Goal: Information Seeking & Learning: Find specific page/section

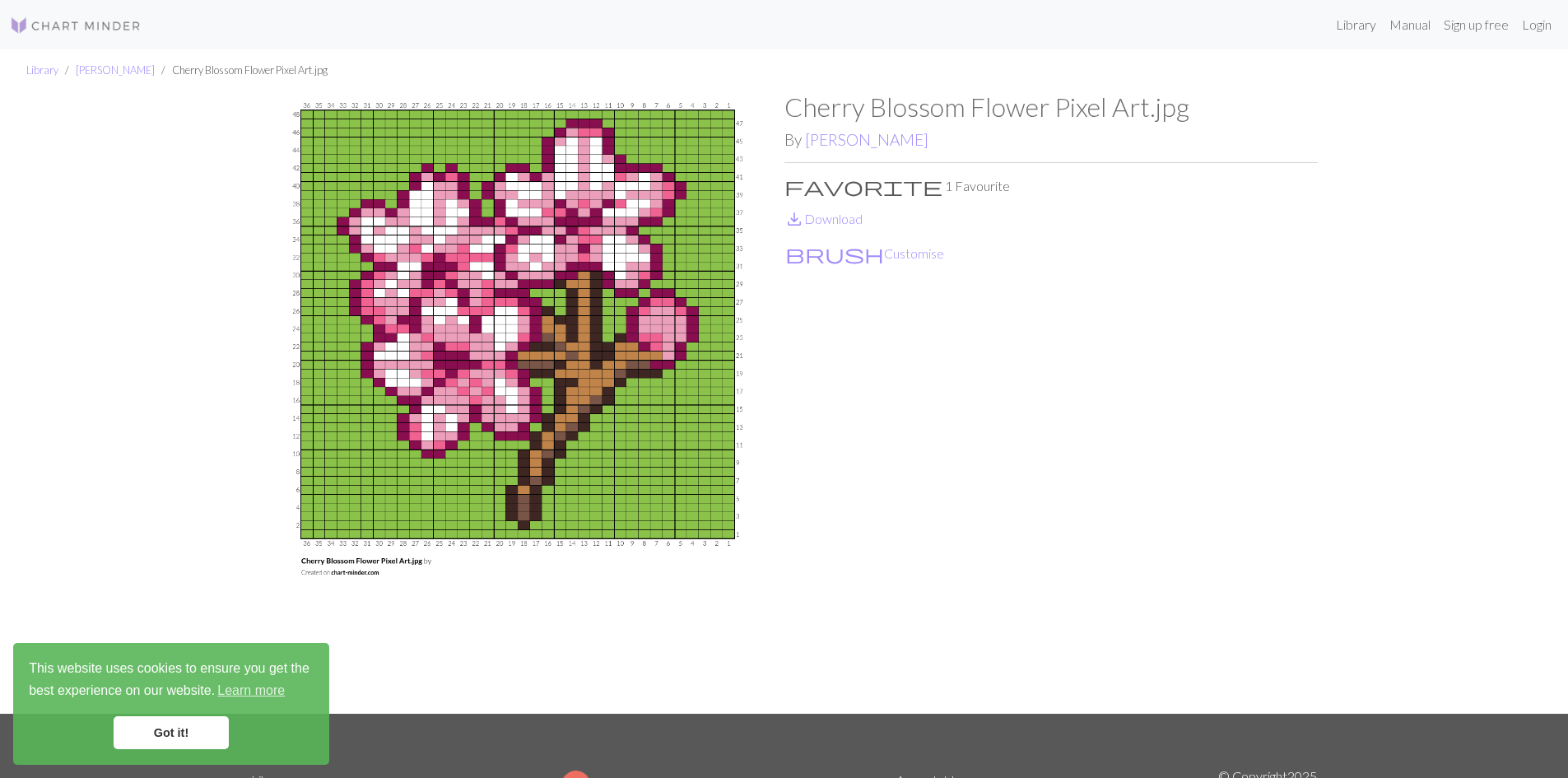
click at [539, 411] on img at bounding box center [518, 403] width 534 height 623
click at [65, 34] on img at bounding box center [76, 25] width 132 height 20
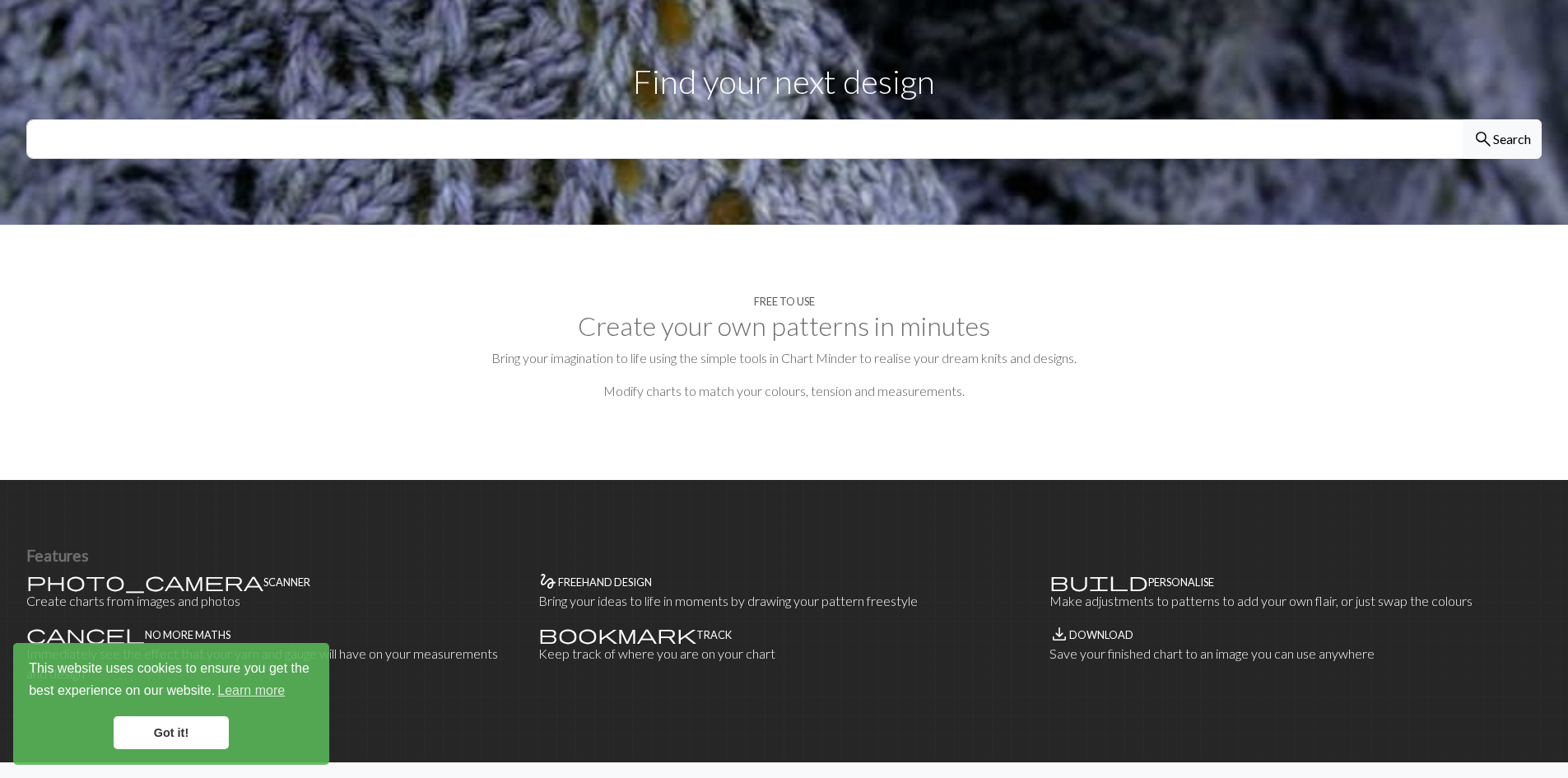
scroll to position [576, 0]
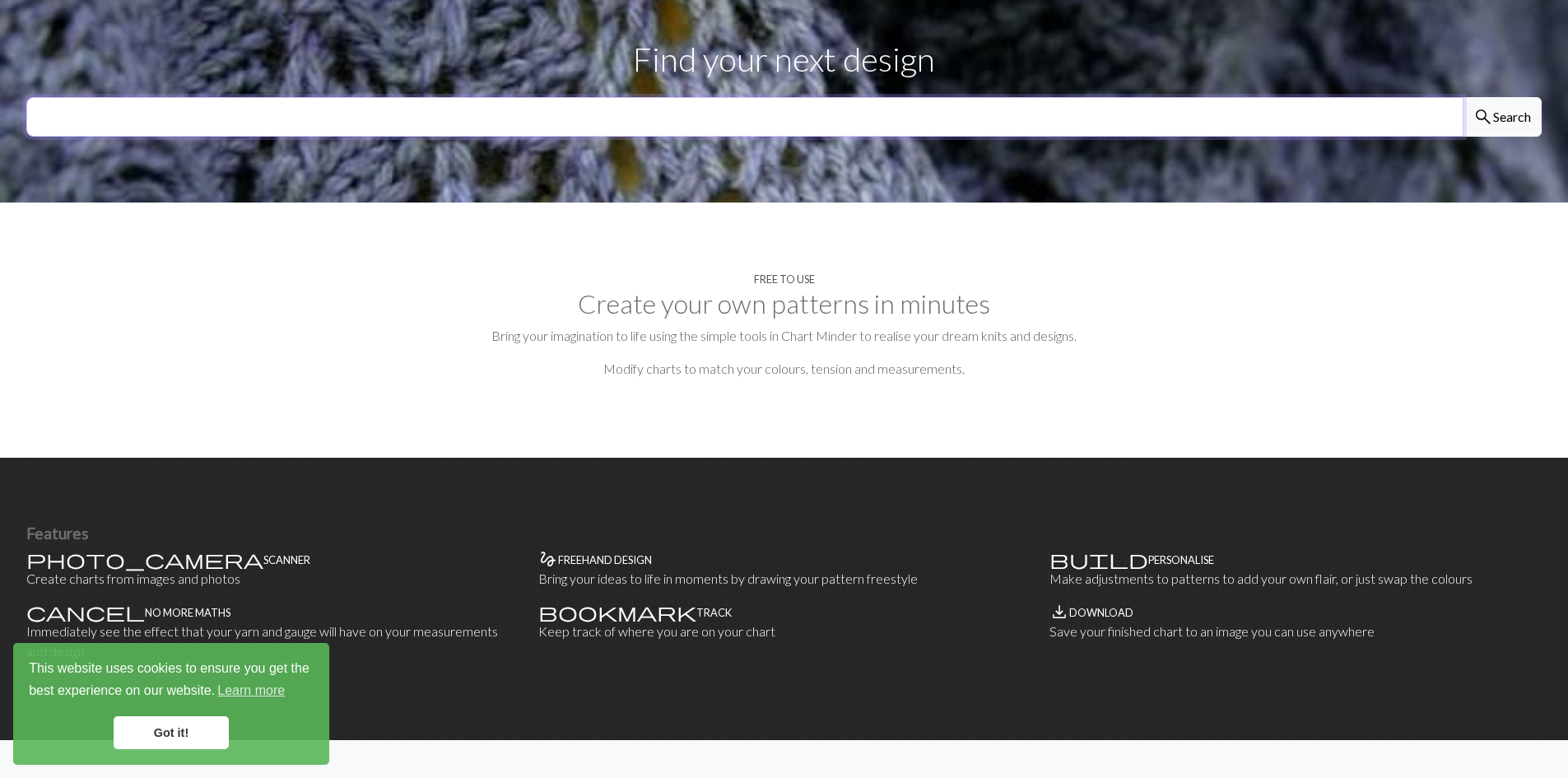
drag, startPoint x: 491, startPoint y: 87, endPoint x: 489, endPoint y: 78, distance: 9.2
click at [491, 97] on input "text" at bounding box center [744, 117] width 1437 height 39
type input "flower"
click at [1463, 97] on button "search Search" at bounding box center [1503, 117] width 79 height 39
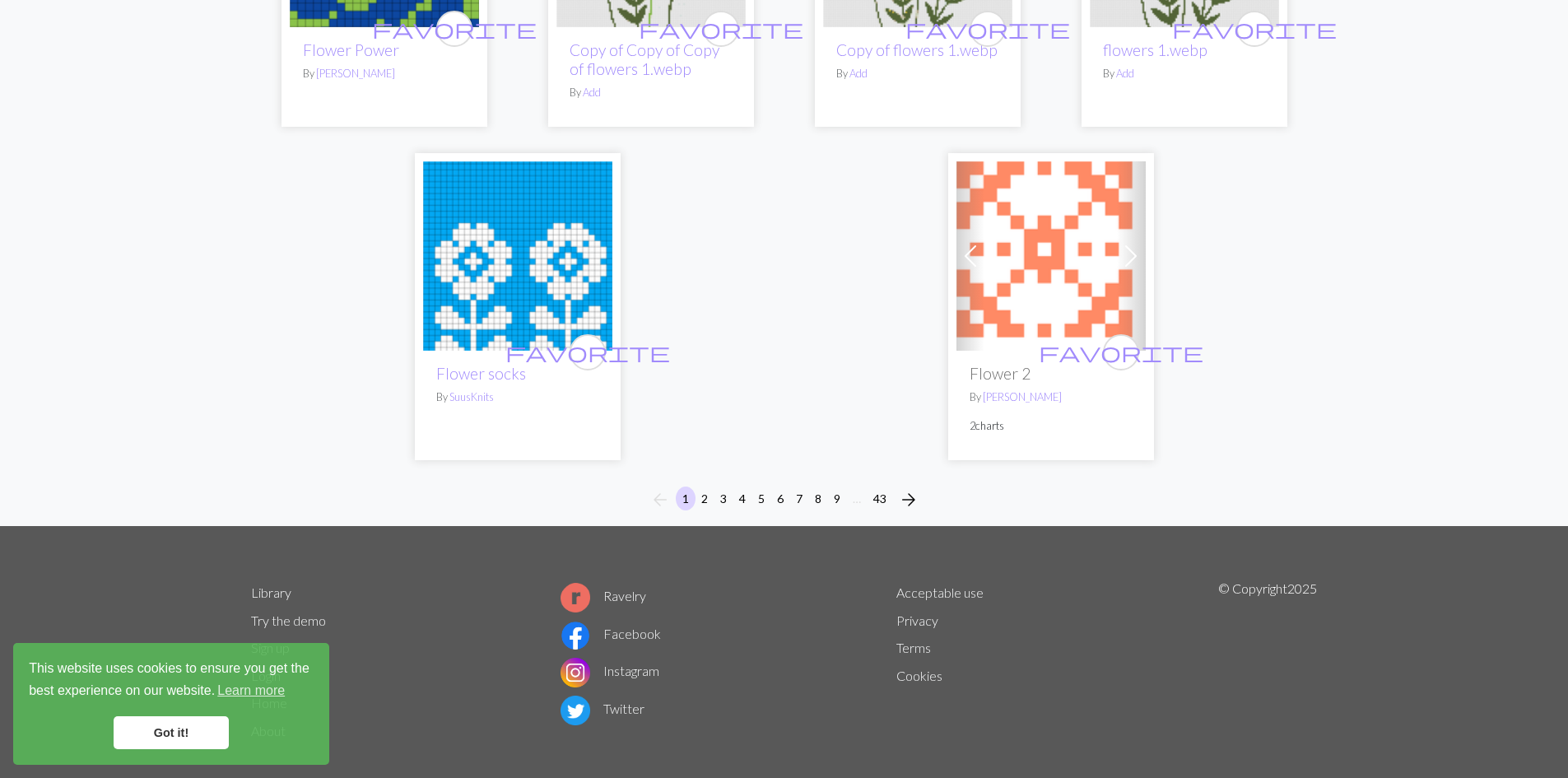
scroll to position [4275, 0]
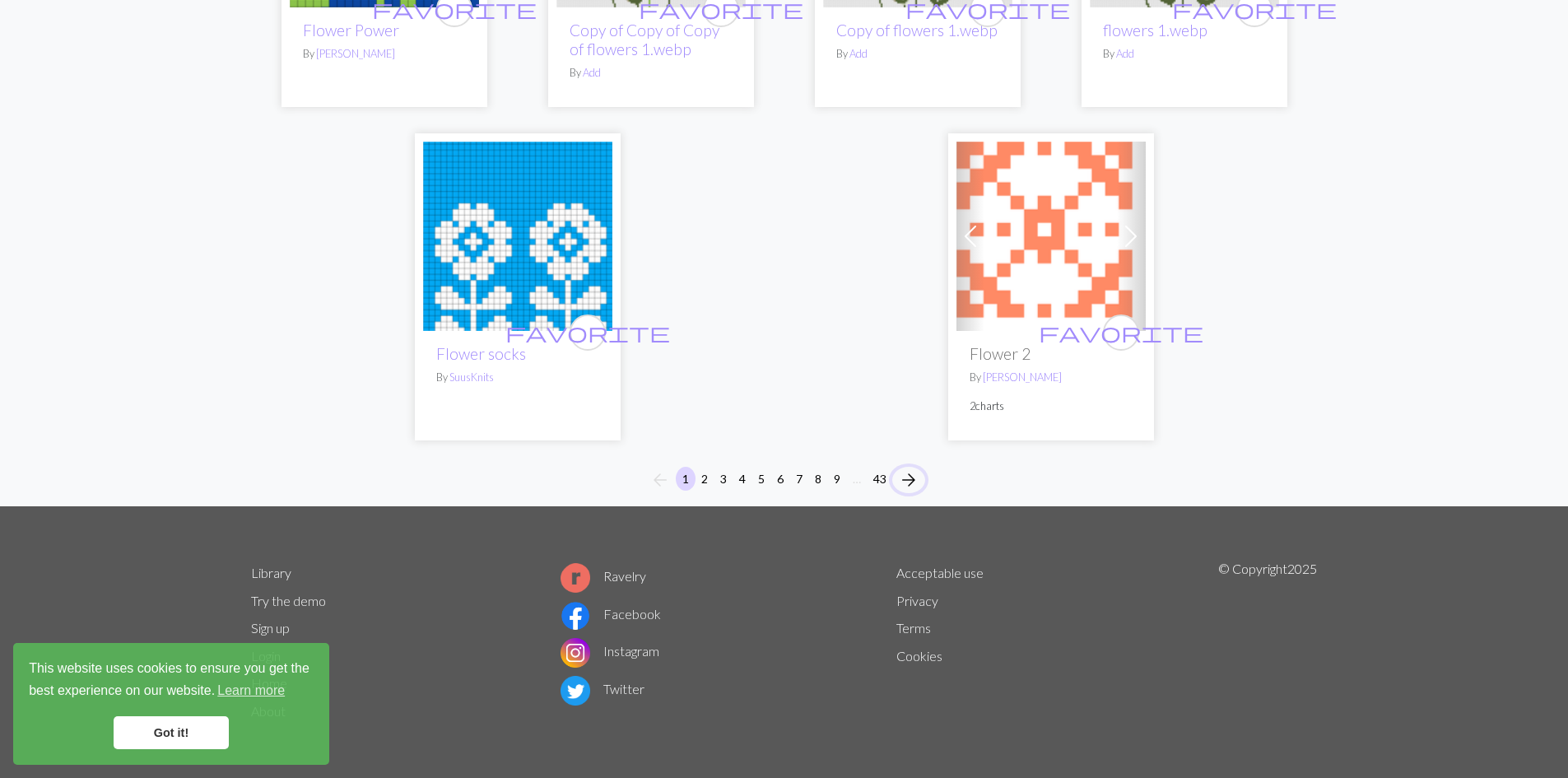
click at [905, 477] on span "arrow_forward" at bounding box center [909, 480] width 20 height 23
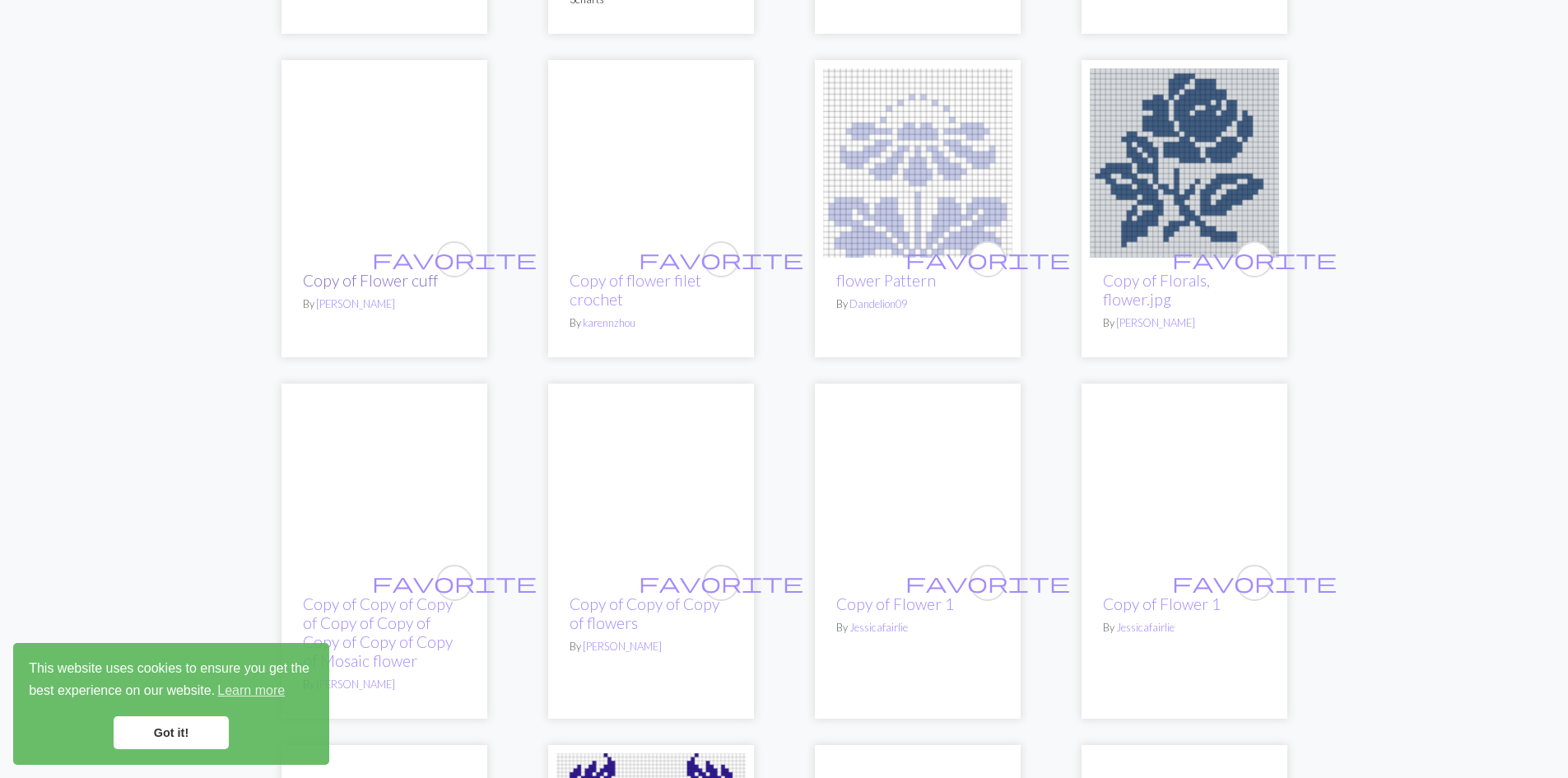
scroll to position [3293, 0]
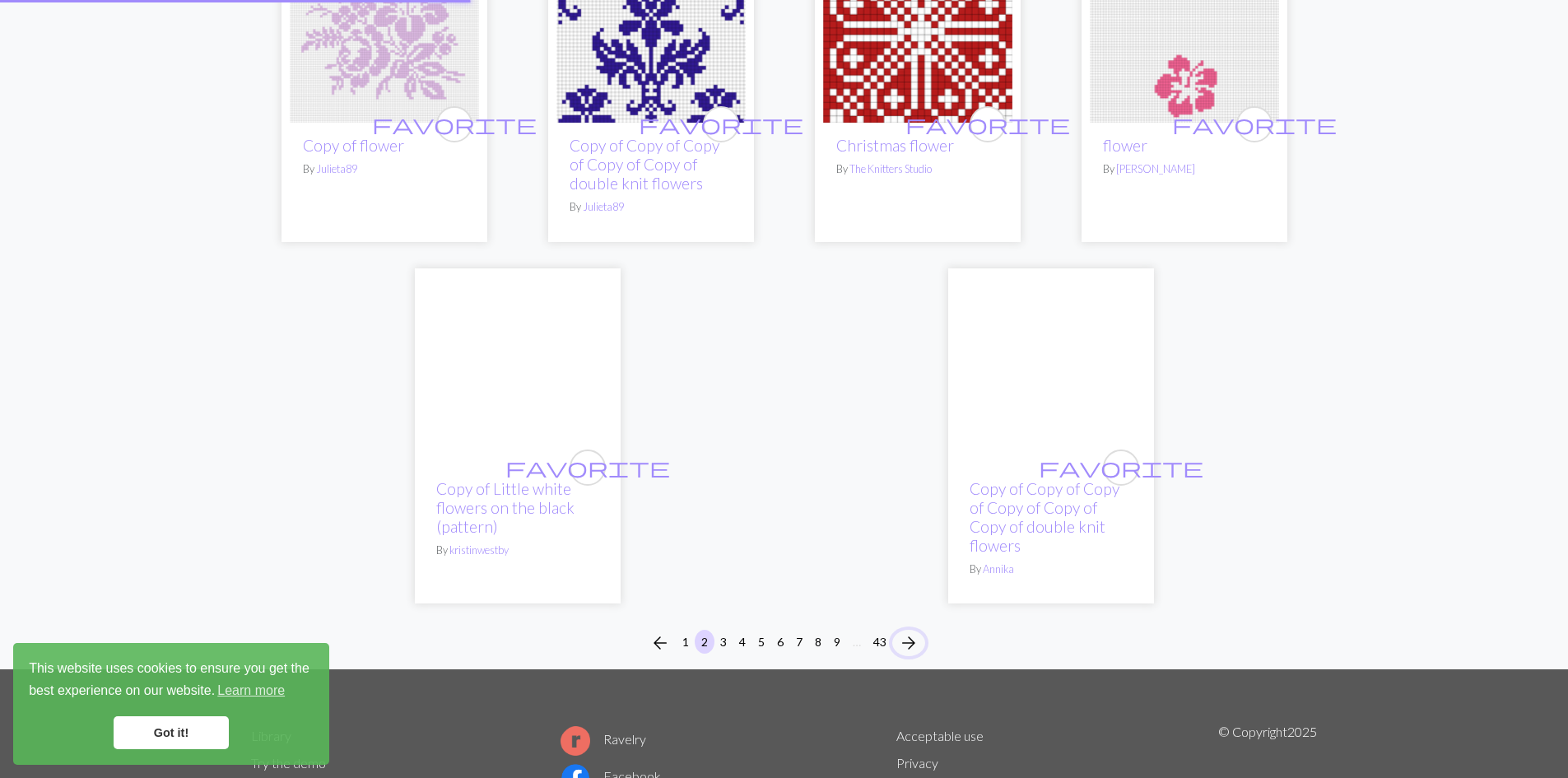
scroll to position [11, 0]
